Goal: Task Accomplishment & Management: Use online tool/utility

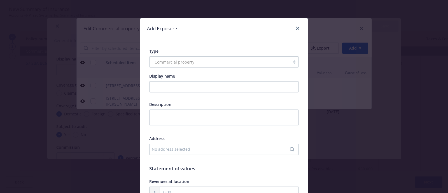
scroll to position [1845, 0]
type textarea "x"
